Goal: Information Seeking & Learning: Learn about a topic

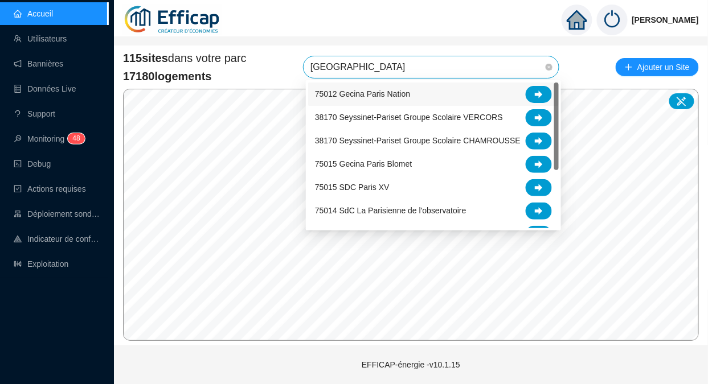
type input "parisi"
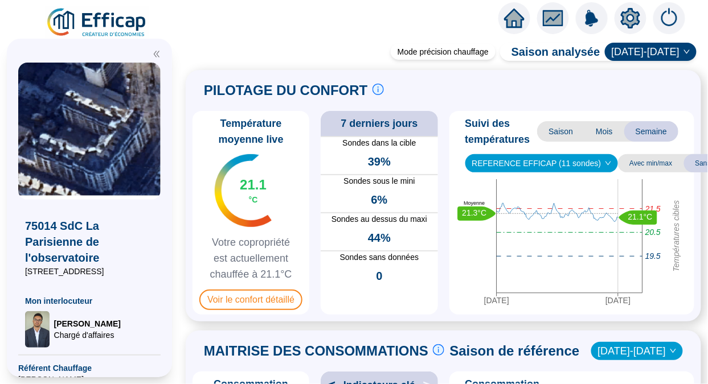
click at [264, 300] on span "Voir le confort détaillé" at bounding box center [250, 300] width 103 height 21
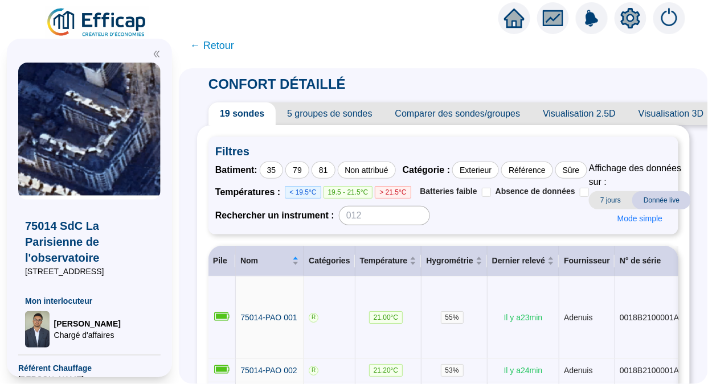
click at [363, 107] on span "5 groupes de sondes" at bounding box center [330, 114] width 108 height 23
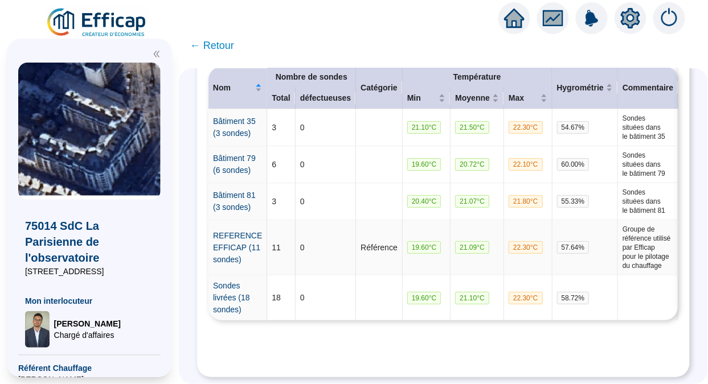
scroll to position [268, 0]
click at [234, 231] on link "REFERENCE EFFICAP (11 sondes)" at bounding box center [237, 247] width 49 height 33
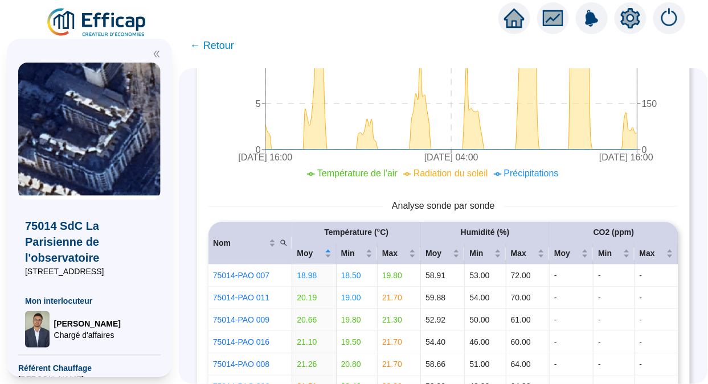
scroll to position [1057, 0]
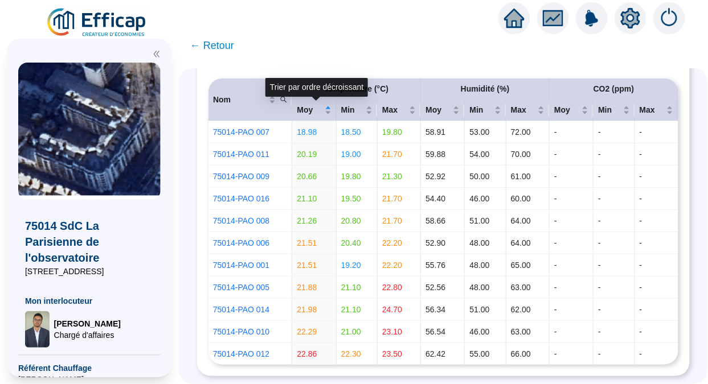
click at [302, 110] on span "Moy" at bounding box center [309, 110] width 25 height 12
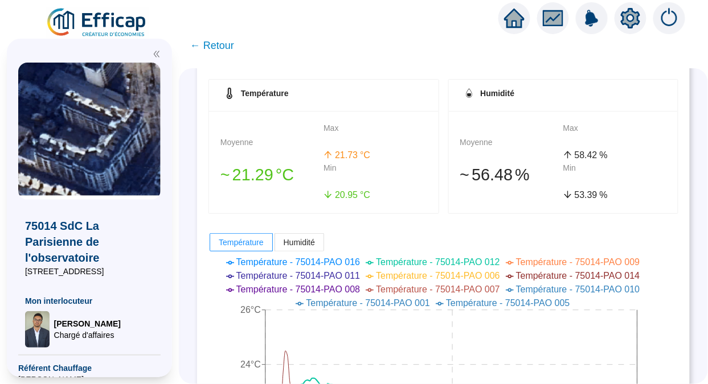
scroll to position [122, 0]
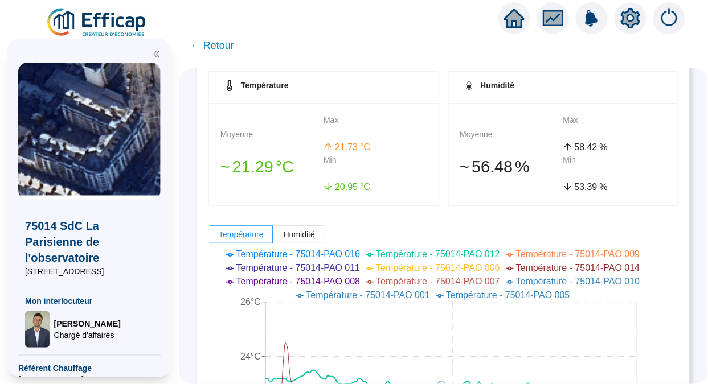
click at [228, 50] on span "← Retour" at bounding box center [212, 46] width 44 height 16
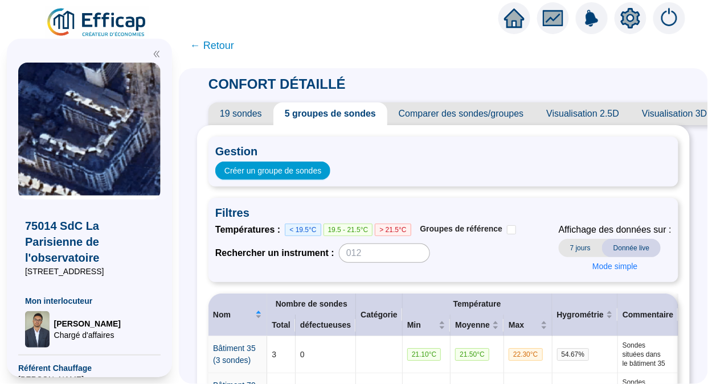
click at [484, 114] on span "Comparer des sondes/groupes" at bounding box center [461, 114] width 148 height 23
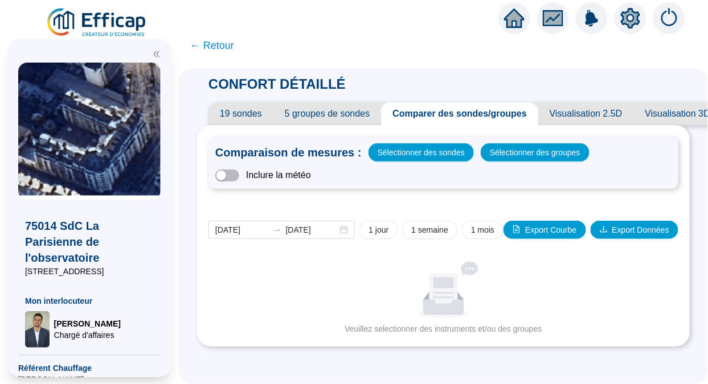
click at [249, 114] on span "19 sondes" at bounding box center [240, 114] width 65 height 23
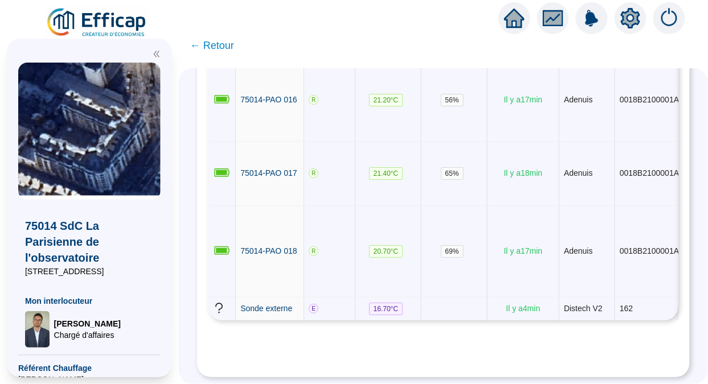
scroll to position [1572, 0]
click at [260, 304] on span "Sonde externe" at bounding box center [266, 308] width 52 height 9
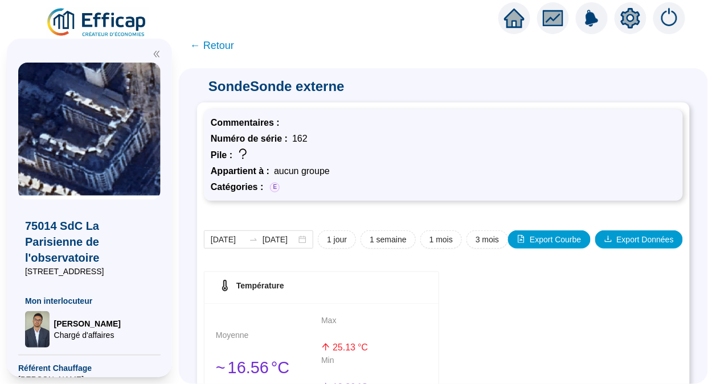
click at [213, 50] on span "← Retour" at bounding box center [212, 46] width 44 height 16
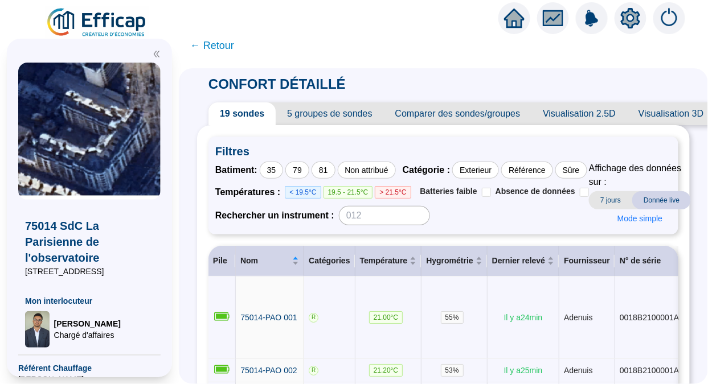
click at [435, 117] on span "Comparer des sondes/groupes" at bounding box center [458, 114] width 148 height 23
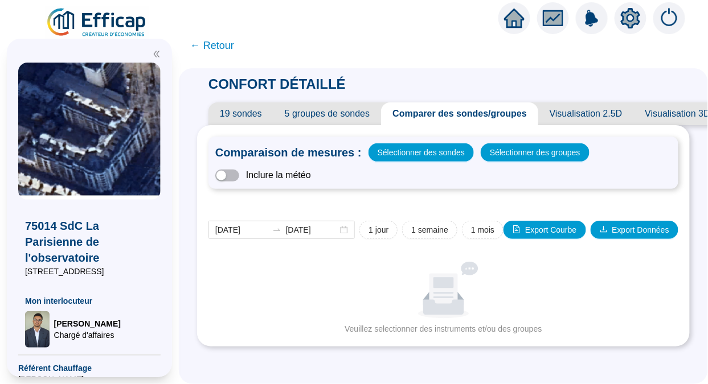
click at [235, 174] on span "button" at bounding box center [227, 176] width 24 height 12
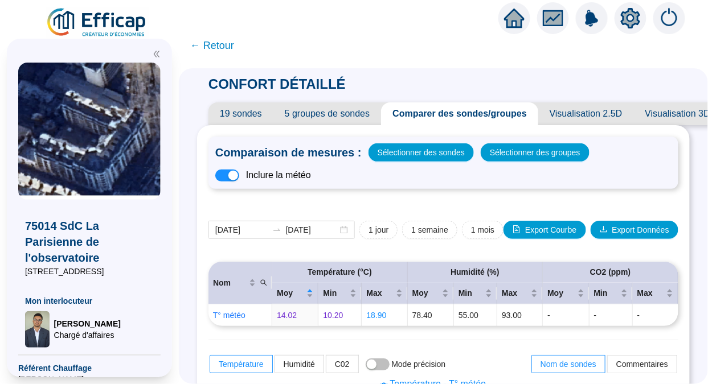
click at [433, 148] on span "Sélectionner des sondes" at bounding box center [421, 153] width 87 height 16
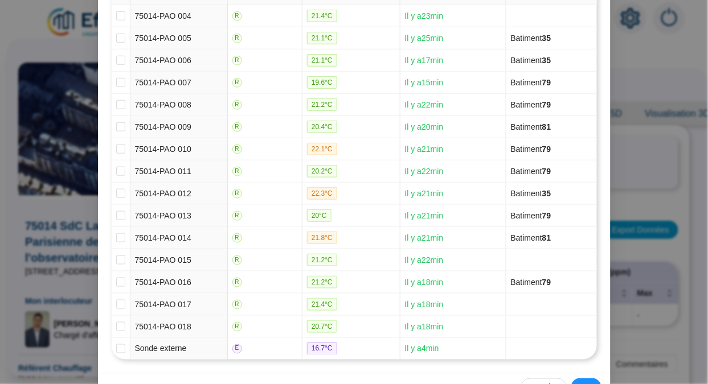
scroll to position [256, 0]
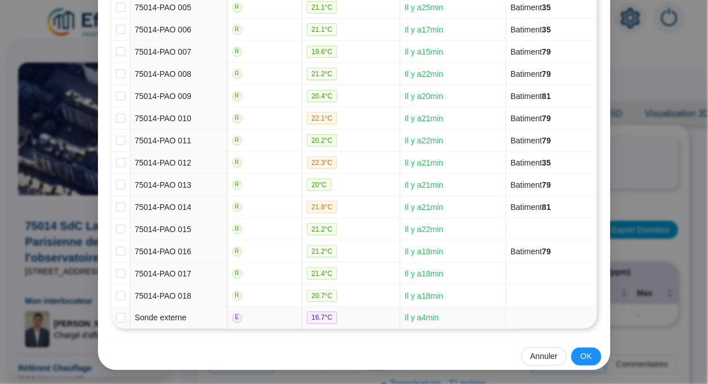
click at [118, 317] on input "checkbox" at bounding box center [120, 318] width 9 height 9
checkbox input "true"
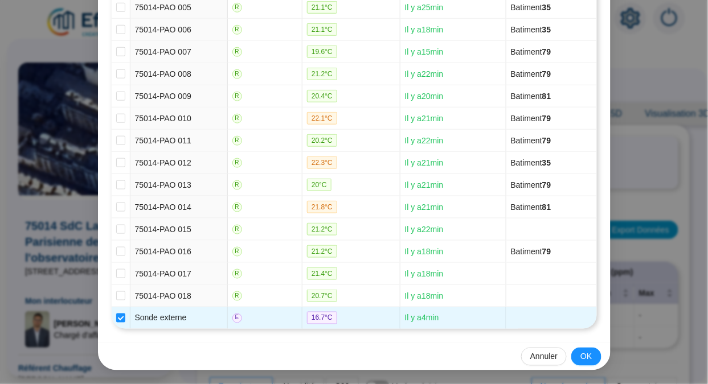
click at [583, 355] on span "OK" at bounding box center [585, 357] width 11 height 12
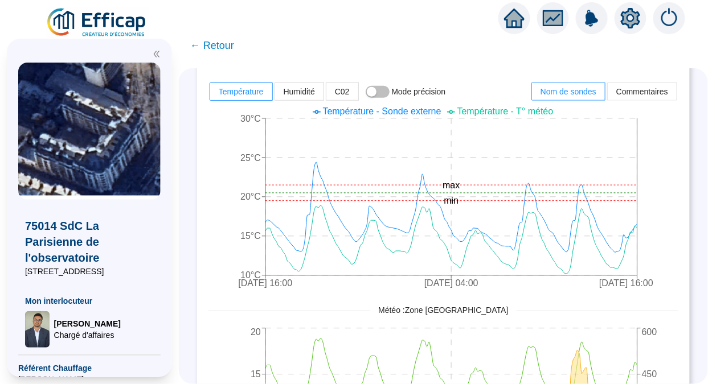
scroll to position [296, 0]
click at [219, 46] on span "← Retour" at bounding box center [212, 46] width 44 height 16
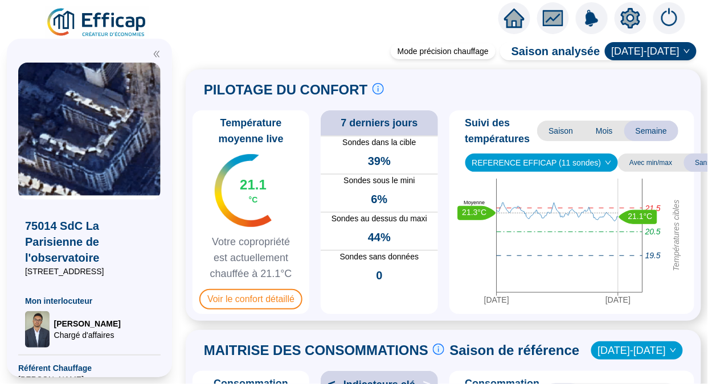
click at [242, 296] on span "Voir le confort détaillé" at bounding box center [250, 299] width 103 height 21
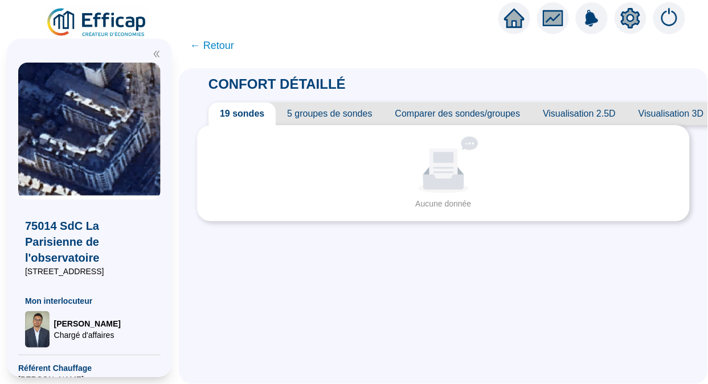
click at [262, 116] on span "19 sondes" at bounding box center [241, 114] width 67 height 23
click at [211, 43] on span "← Retour" at bounding box center [212, 46] width 44 height 16
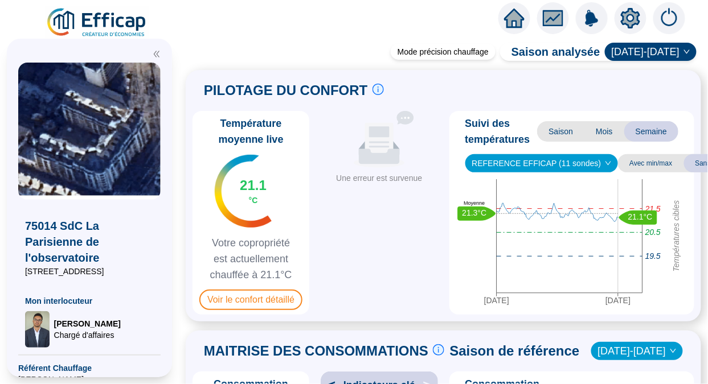
click at [259, 304] on span "Voir le confort détaillé" at bounding box center [250, 300] width 103 height 21
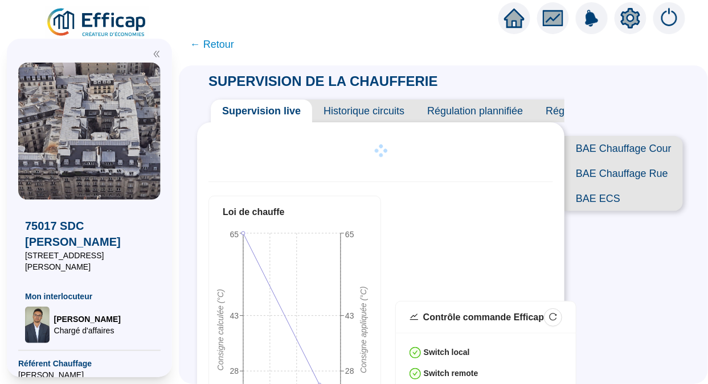
scroll to position [363, 0]
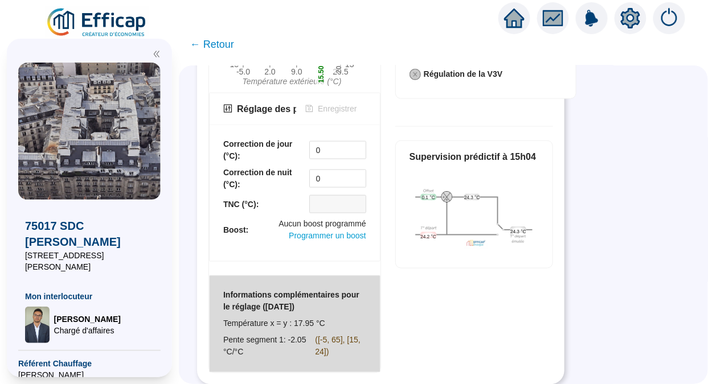
click at [126, 32] on div "75017 SDC Theodore Banville 3 rue Théodore de Banville Mon interlocuteur Raphaë…" at bounding box center [89, 208] width 179 height 353
click at [113, 25] on img at bounding box center [97, 23] width 103 height 32
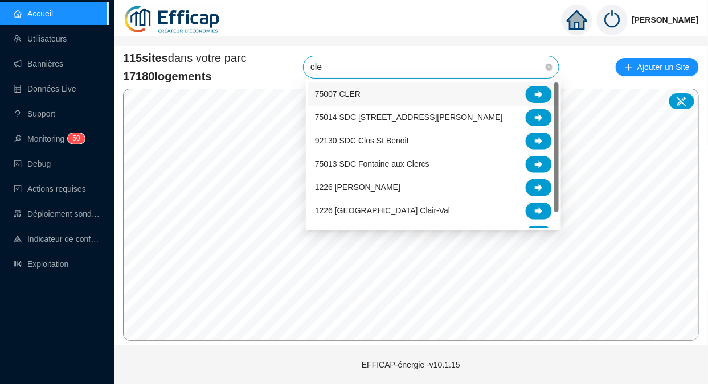
type input "cler"
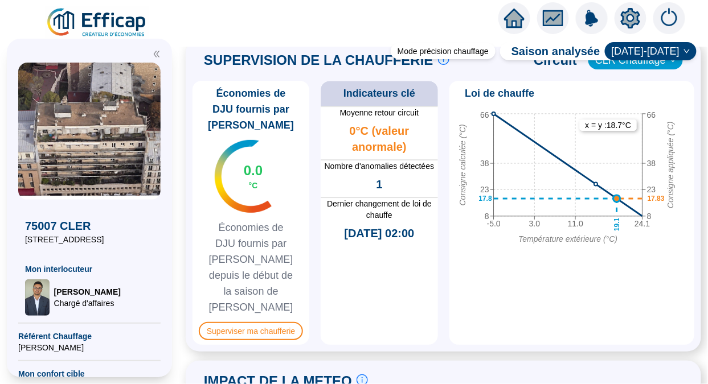
scroll to position [912, 0]
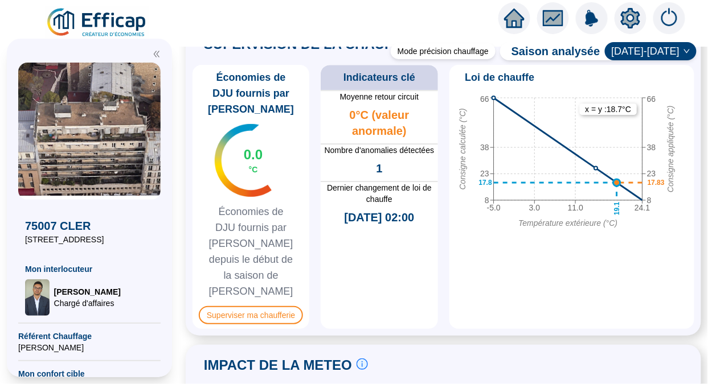
click at [253, 306] on span "Superviser ma chaufferie" at bounding box center [251, 315] width 104 height 18
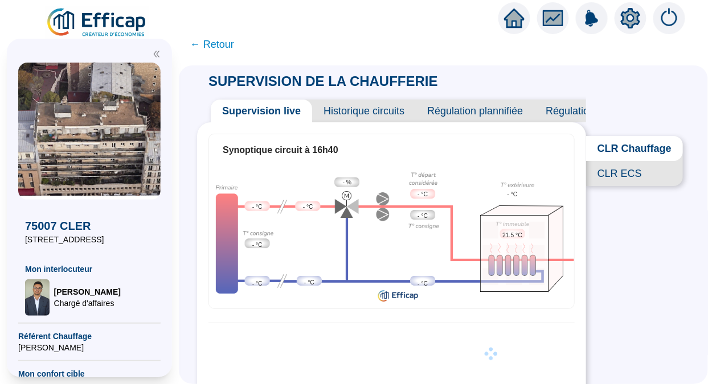
click at [490, 117] on span "Régulation plannifiée" at bounding box center [475, 111] width 118 height 23
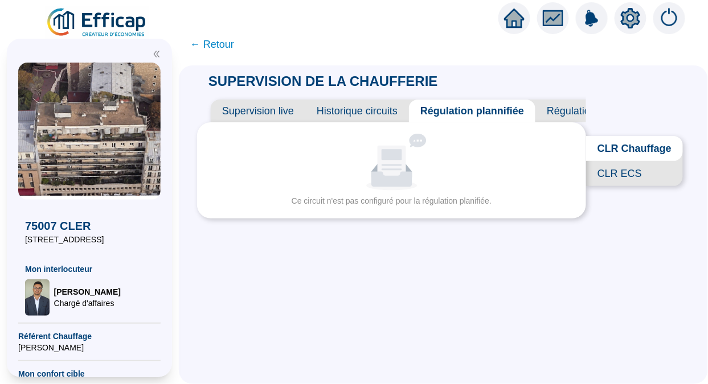
click at [586, 109] on div "CLR Chauffage CLR ECS" at bounding box center [638, 145] width 104 height 109
click at [558, 113] on span "Régulation prédictive" at bounding box center [594, 111] width 118 height 23
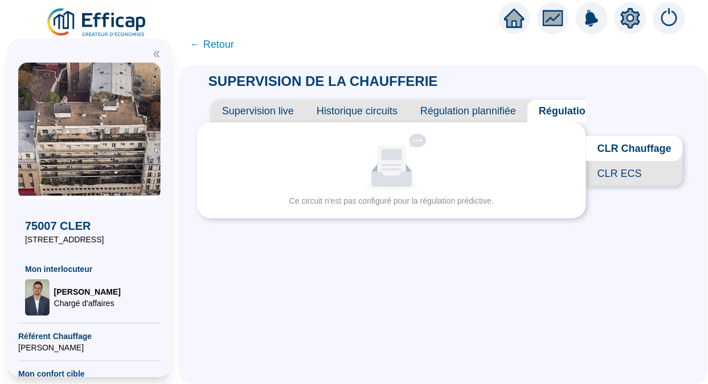
click at [344, 113] on span "Historique circuits" at bounding box center [357, 111] width 104 height 23
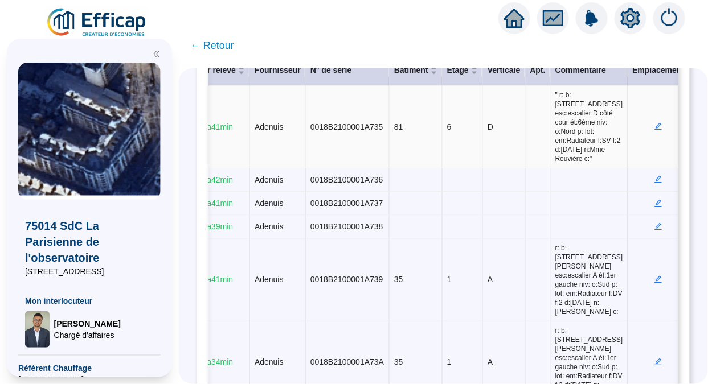
scroll to position [0, 328]
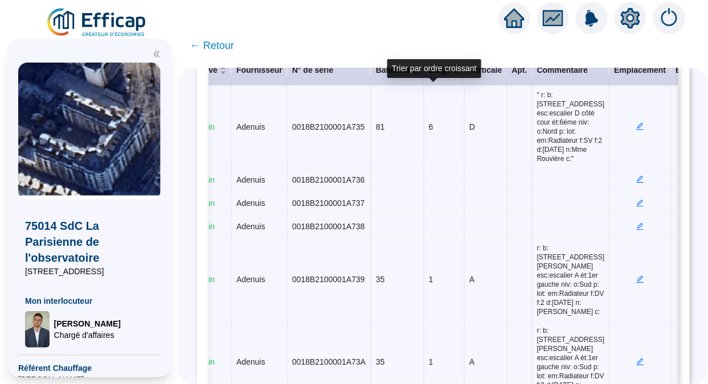
click at [429, 76] on div "Étage" at bounding box center [444, 70] width 31 height 12
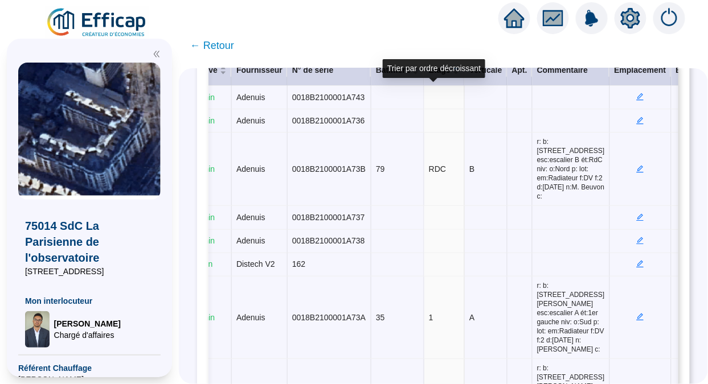
click at [429, 76] on div "Étage" at bounding box center [444, 70] width 31 height 12
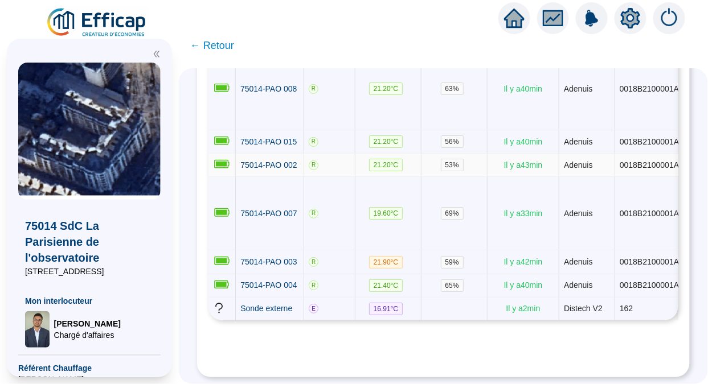
scroll to position [1572, 0]
